Goal: Information Seeking & Learning: Learn about a topic

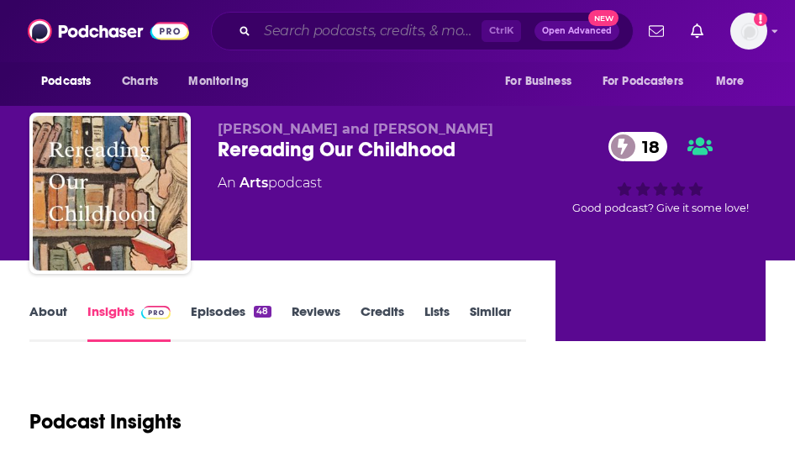
click at [353, 29] on input "Search podcasts, credits, & more..." at bounding box center [369, 31] width 224 height 27
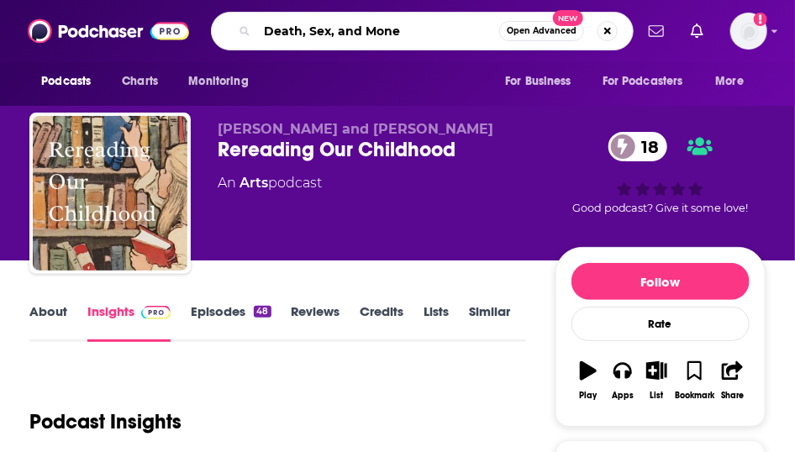
type input "Death, Sex, and Money"
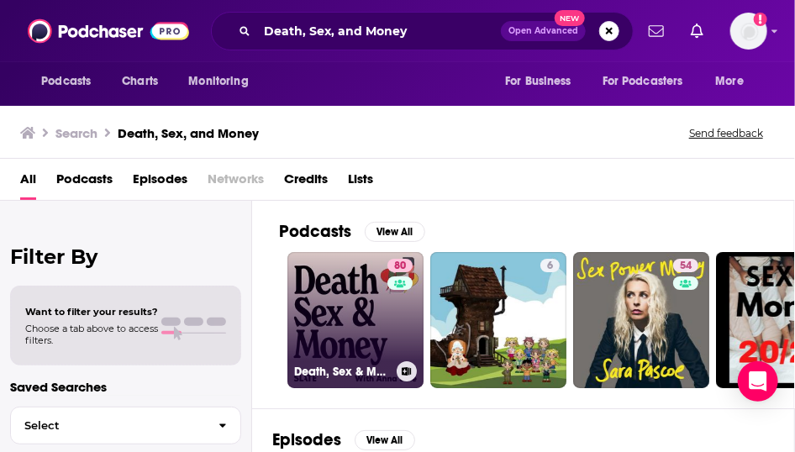
click at [387, 345] on link "80 Death, Sex & Money" at bounding box center [355, 320] width 136 height 136
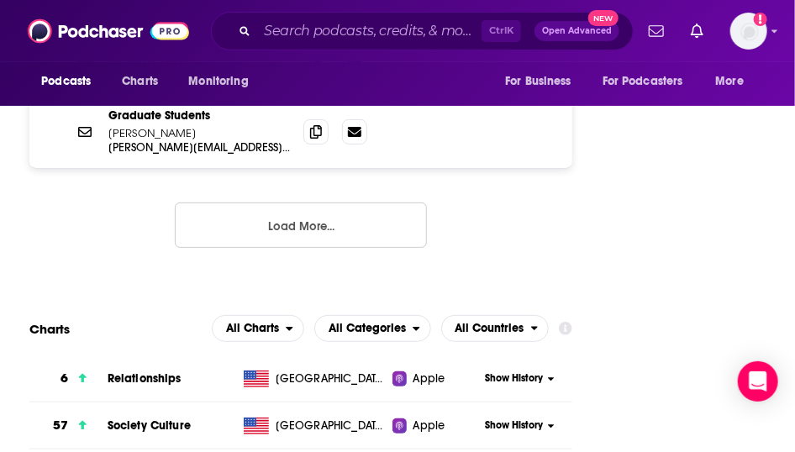
scroll to position [1645, 0]
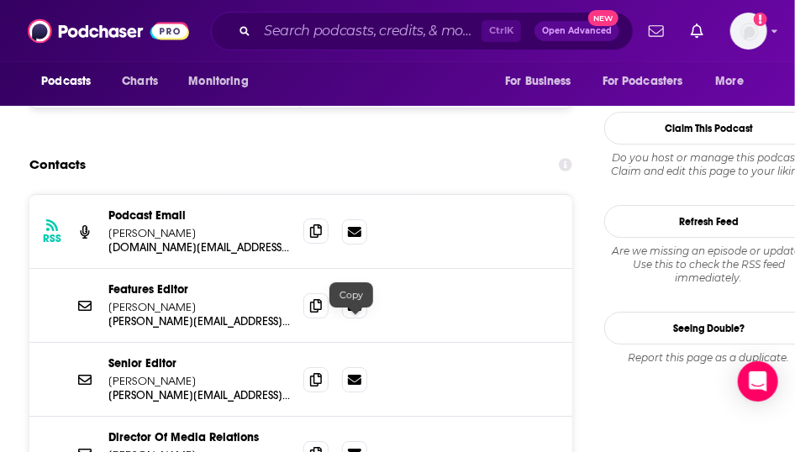
click at [322, 238] on icon at bounding box center [316, 230] width 12 height 13
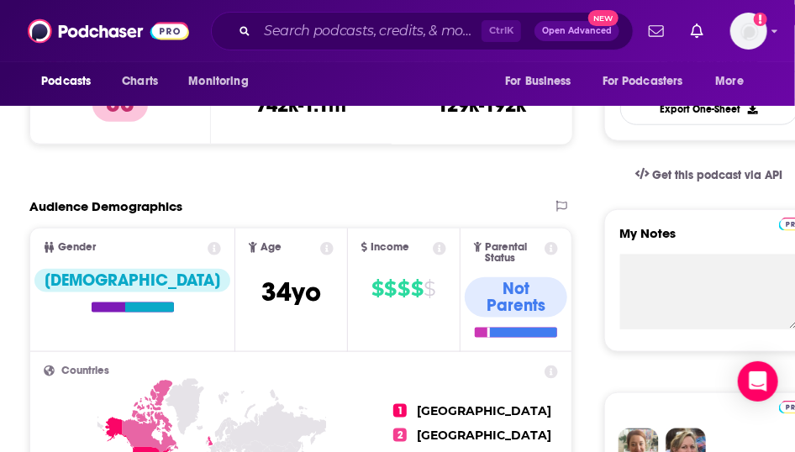
scroll to position [64, 0]
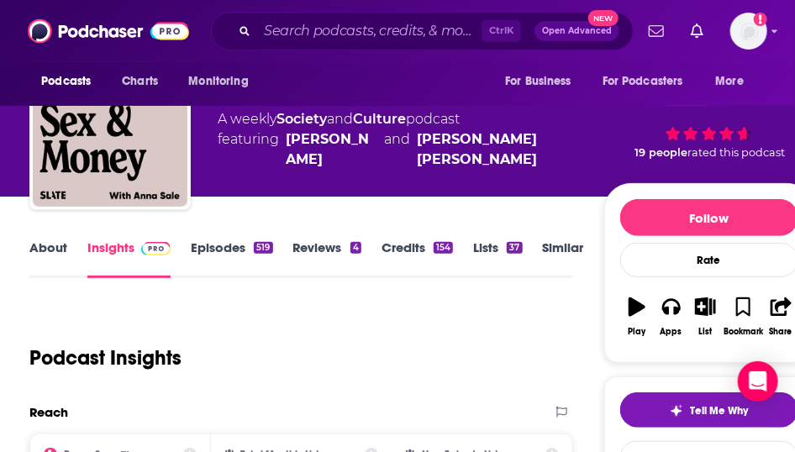
click at [59, 270] on link "About" at bounding box center [48, 259] width 38 height 39
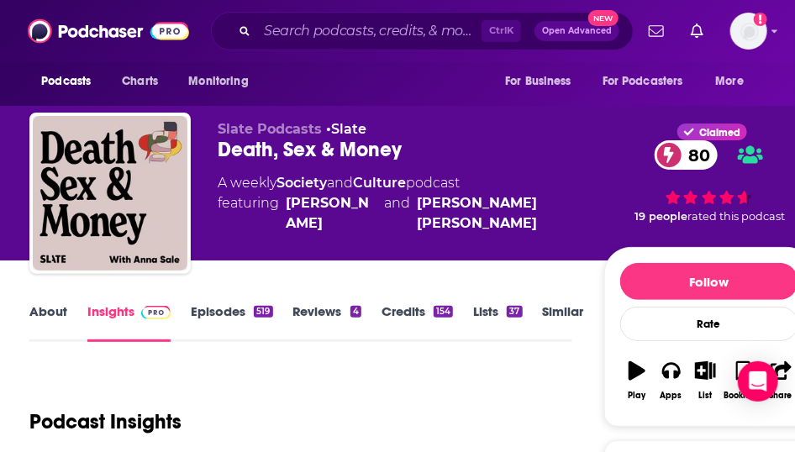
click at [37, 341] on link "About" at bounding box center [48, 322] width 38 height 39
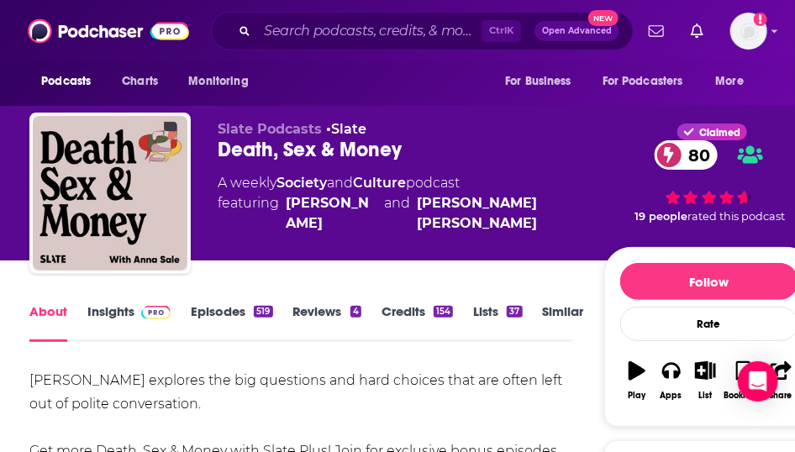
scroll to position [395, 0]
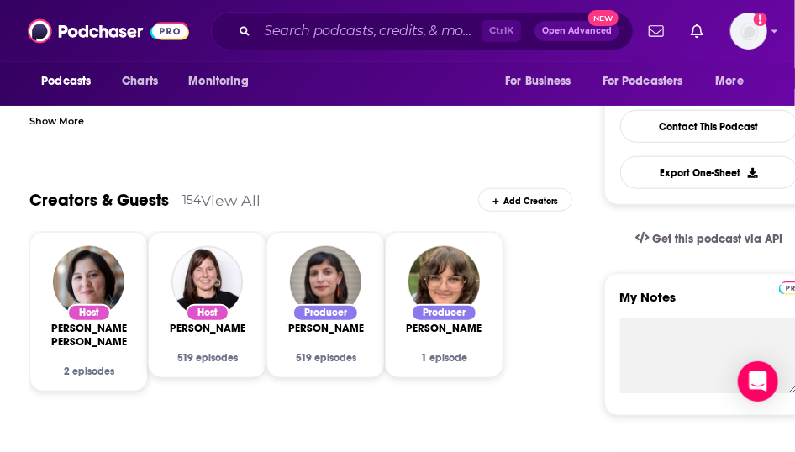
click at [65, 128] on div "Show More" at bounding box center [56, 120] width 55 height 16
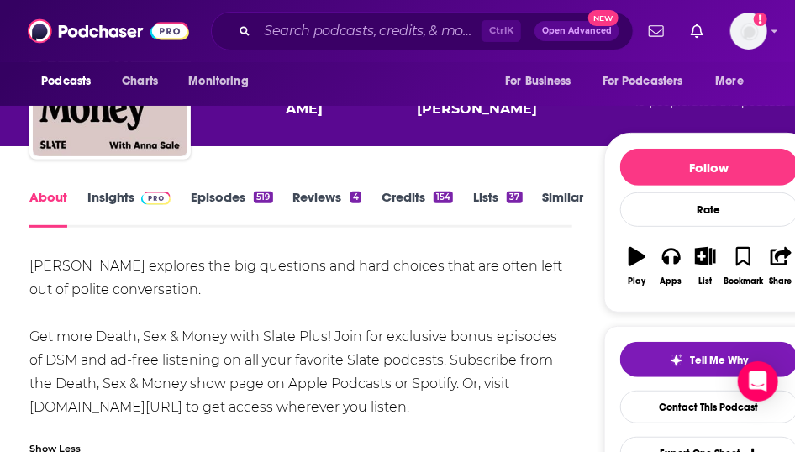
scroll to position [113, 0]
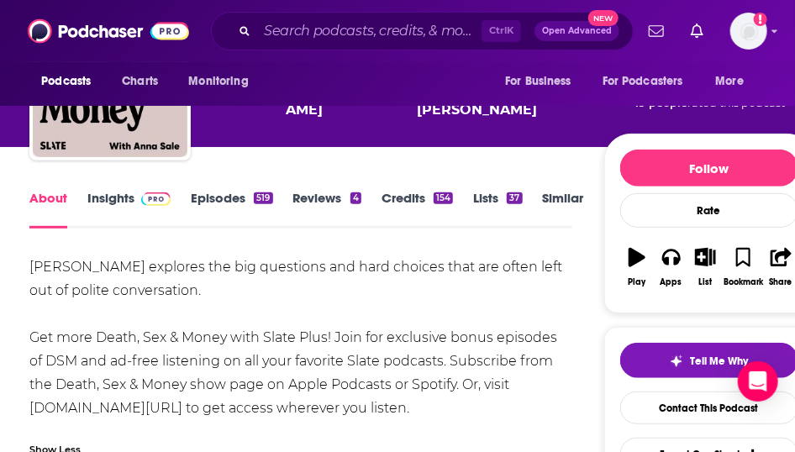
click at [246, 227] on link "Episodes 519" at bounding box center [232, 209] width 82 height 39
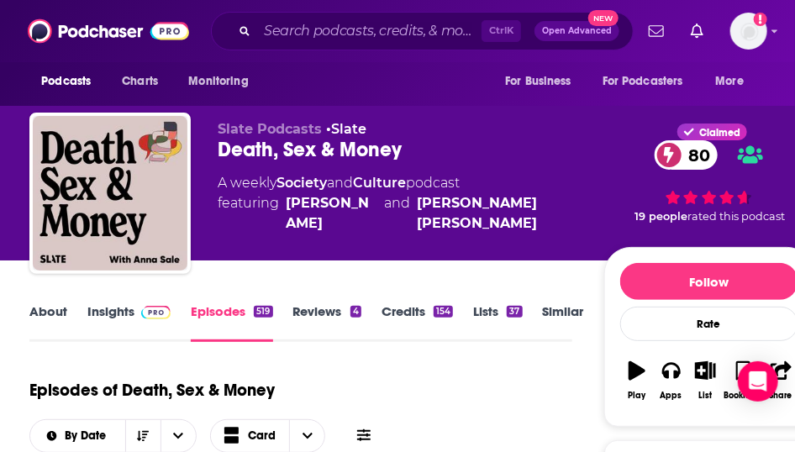
click at [250, 331] on link "Episodes 519" at bounding box center [232, 322] width 82 height 39
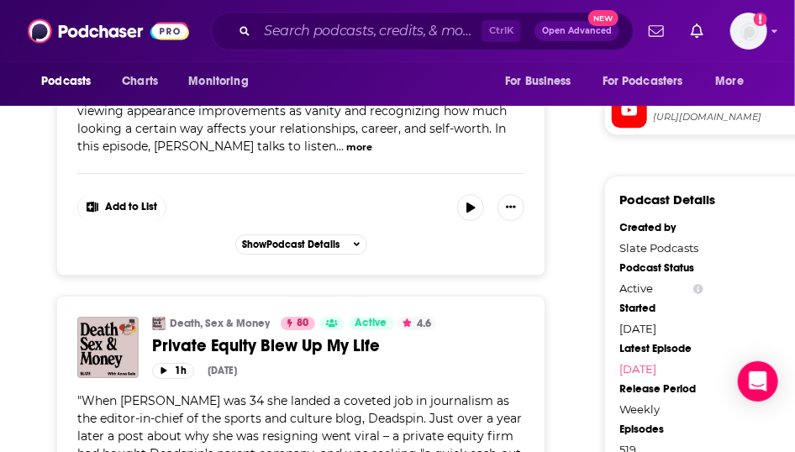
scroll to position [1977, 0]
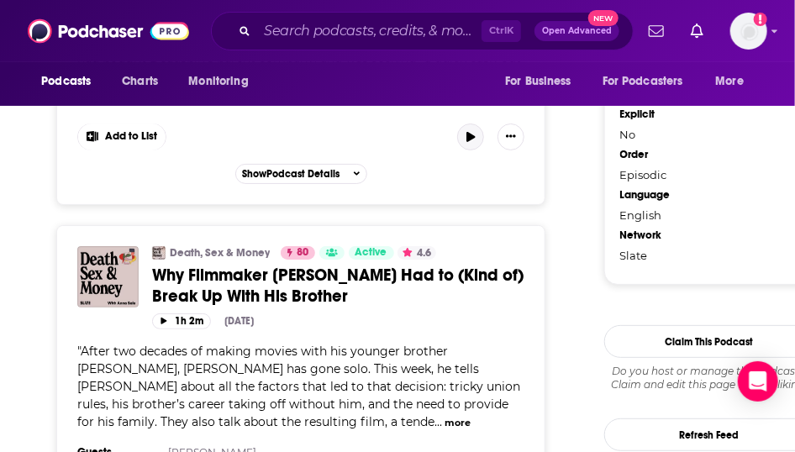
click at [484, 150] on button "button" at bounding box center [470, 137] width 27 height 27
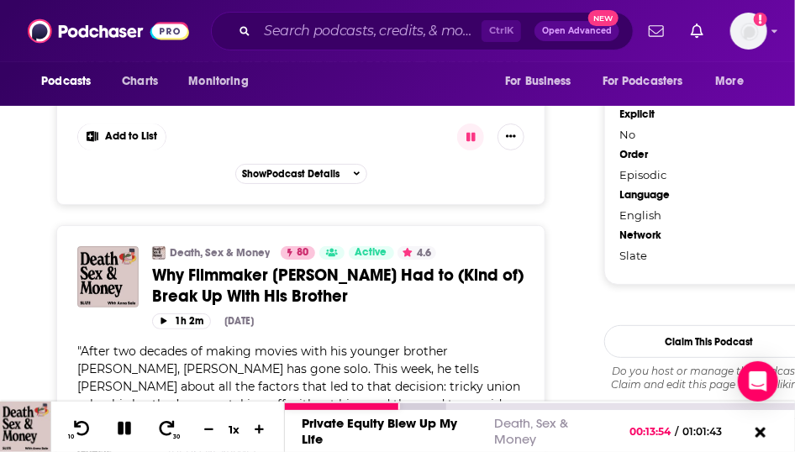
click at [127, 429] on icon at bounding box center [124, 428] width 13 height 13
